Goal: Information Seeking & Learning: Learn about a topic

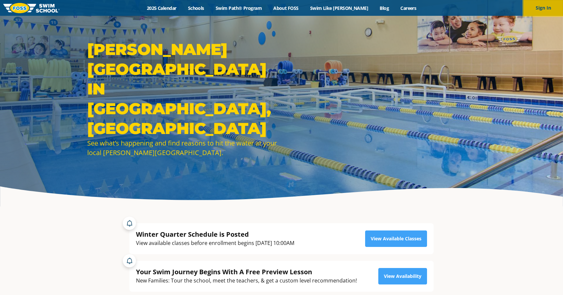
click at [553, 3] on button "Sign In" at bounding box center [542, 8] width 39 height 16
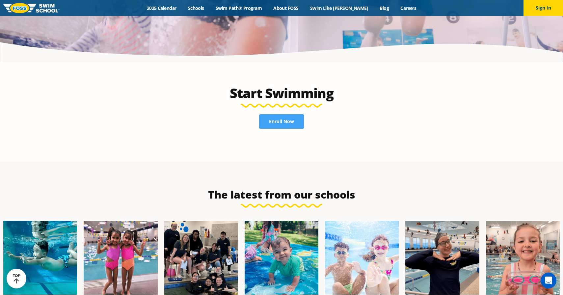
scroll to position [1482, 0]
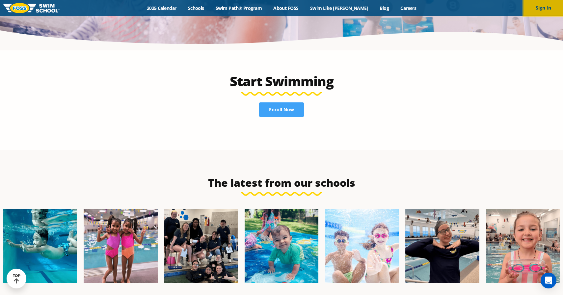
click at [533, 12] on button "Sign In" at bounding box center [542, 8] width 39 height 16
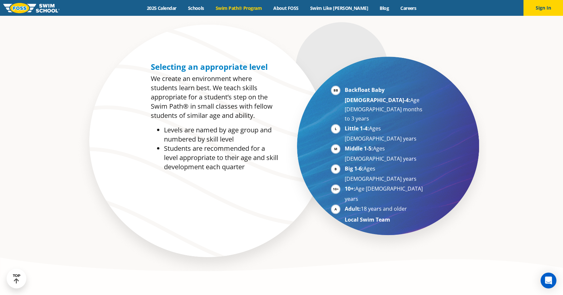
scroll to position [350, 0]
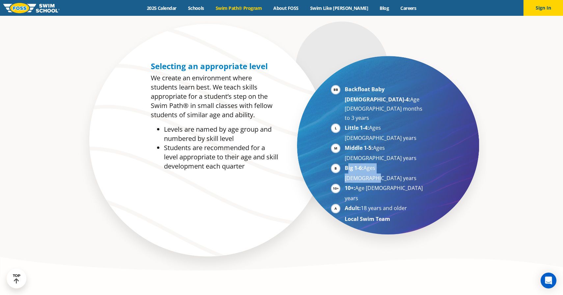
drag, startPoint x: 346, startPoint y: 129, endPoint x: 404, endPoint y: 136, distance: 58.6
click at [404, 163] on li "Big 1-6: Ages 7-10 years" at bounding box center [384, 172] width 81 height 19
click at [450, 136] on section "Selecting an appropriate level We create an environment where students learn be…" at bounding box center [281, 147] width 563 height 260
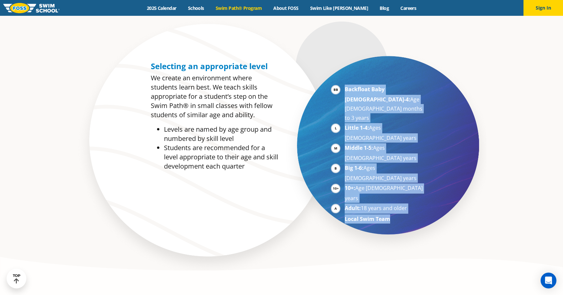
drag, startPoint x: 323, startPoint y: 74, endPoint x: 404, endPoint y: 167, distance: 123.4
click at [404, 167] on div "Backfloat Baby 1-4: Age 6 months to 3 years Little 1-4: Ages 3-5 years Middle 1…" at bounding box center [360, 145] width 159 height 174
click at [404, 214] on li "Local Swim Team" at bounding box center [384, 218] width 81 height 9
